Goal: Navigation & Orientation: Go to known website

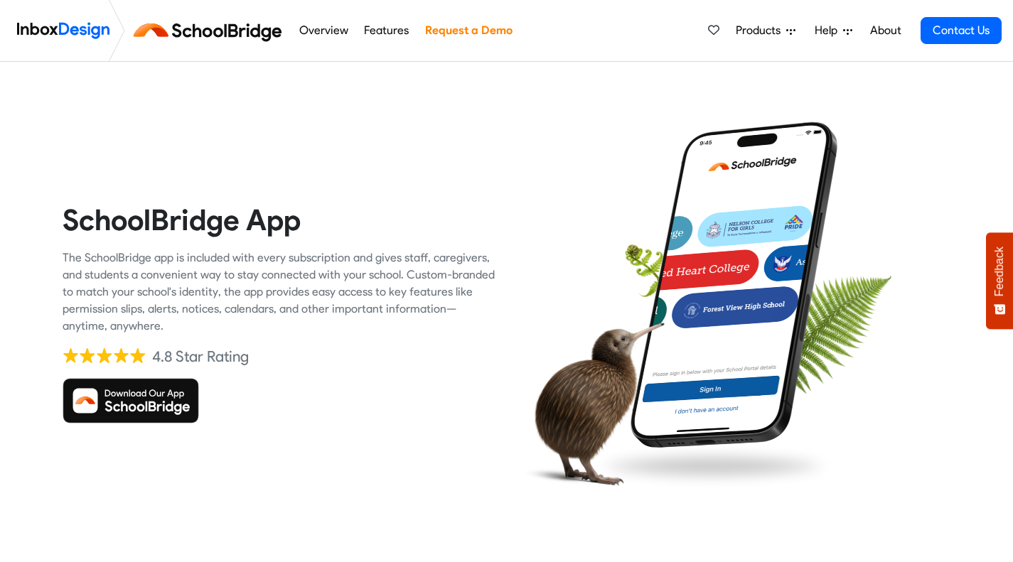
click at [166, 406] on img at bounding box center [131, 401] width 137 height 46
click at [161, 400] on img at bounding box center [131, 401] width 137 height 46
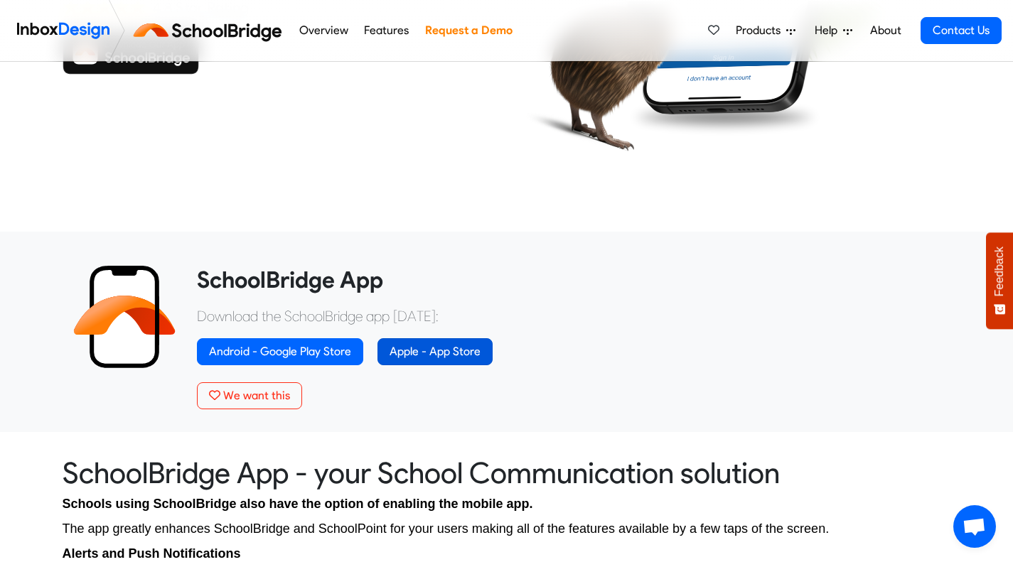
scroll to position [334, 0]
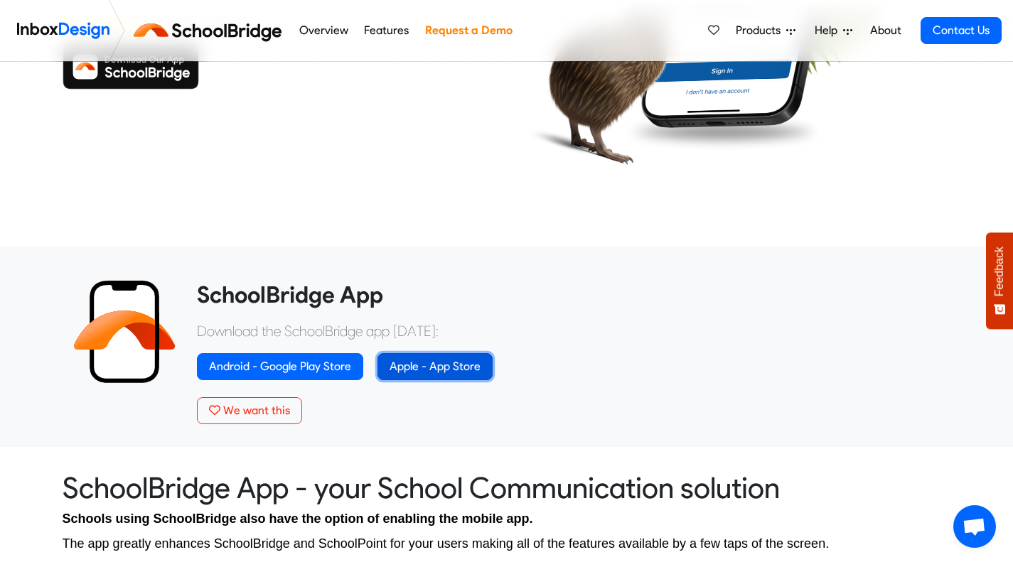
click at [425, 365] on link "Apple - App Store" at bounding box center [435, 366] width 115 height 27
